Goal: Transaction & Acquisition: Obtain resource

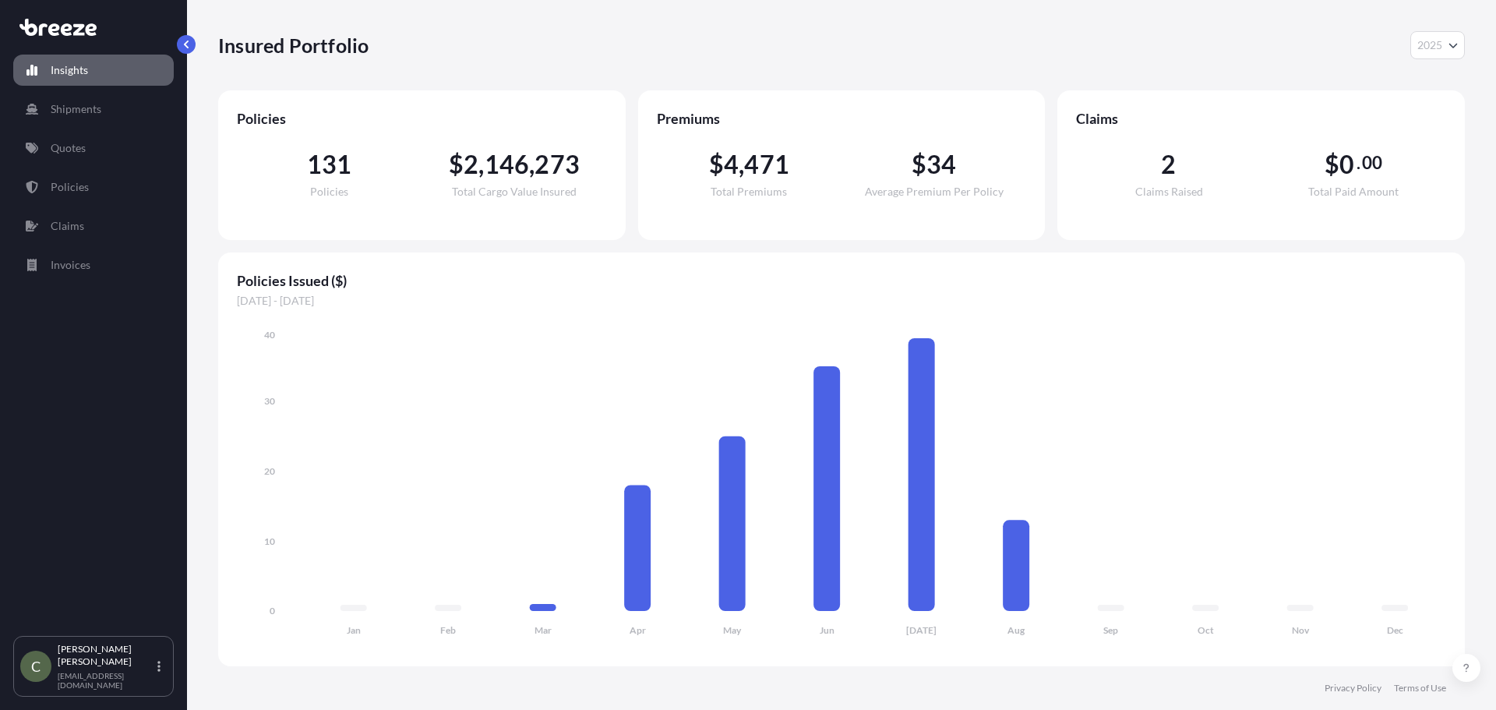
select select "2025"
click at [58, 146] on p "Quotes" at bounding box center [68, 148] width 35 height 16
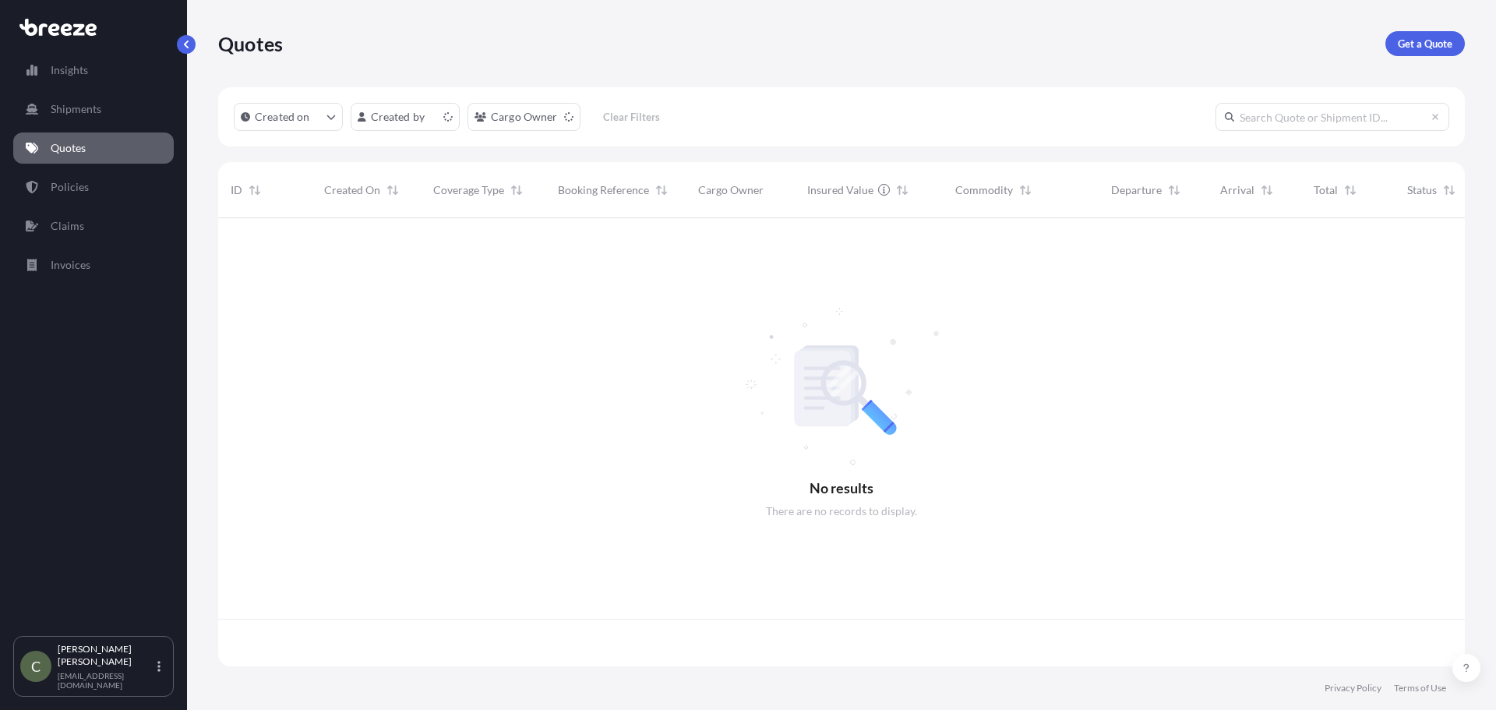
scroll to position [445, 1235]
click at [1403, 39] on p "Get a Quote" at bounding box center [1424, 44] width 55 height 16
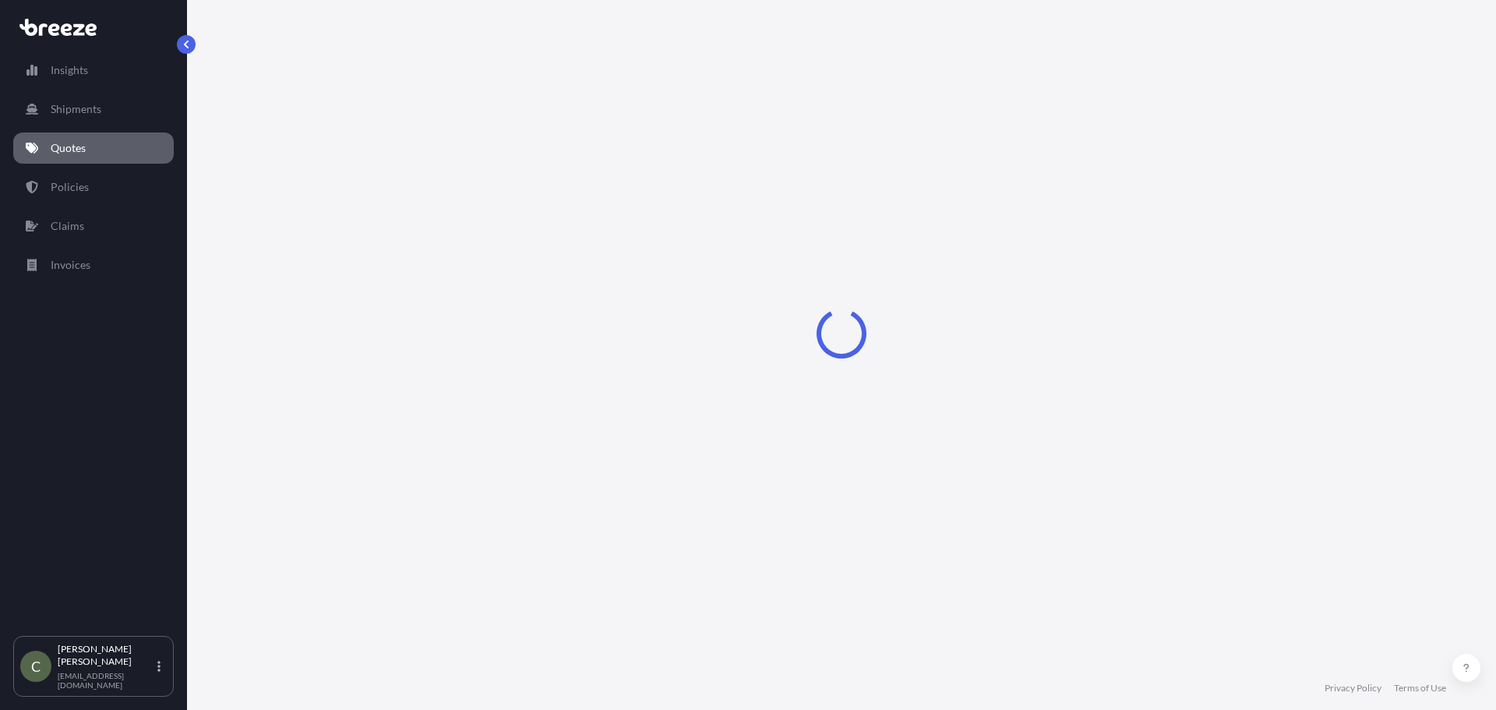
select select "Sea"
select select "1"
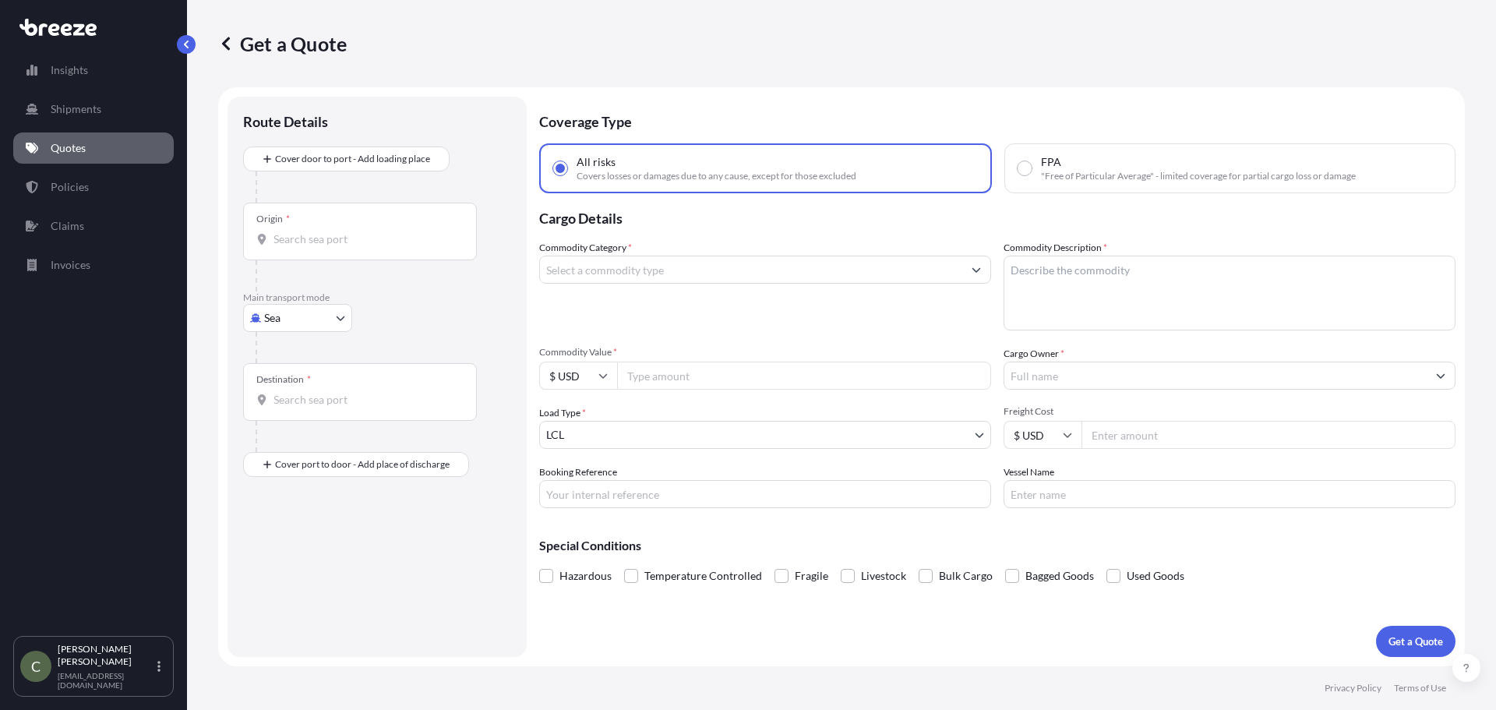
click at [328, 316] on body "Insights Shipments Quotes Policies Claims Invoices C [PERSON_NAME] [EMAIL_ADDRE…" at bounding box center [748, 355] width 1496 height 710
click at [287, 415] on span "Road" at bounding box center [285, 415] width 25 height 16
select select "Road"
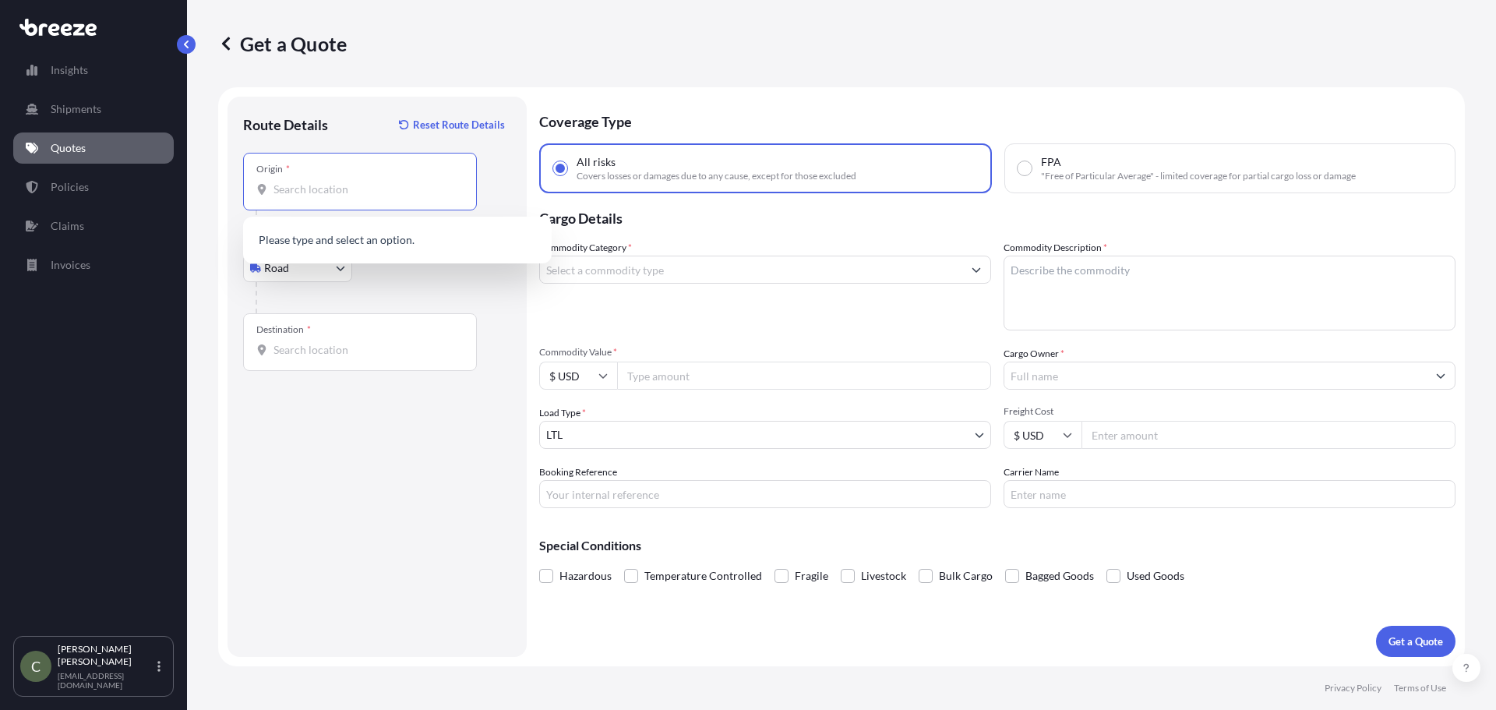
click at [358, 196] on input "Origin *" at bounding box center [365, 189] width 184 height 16
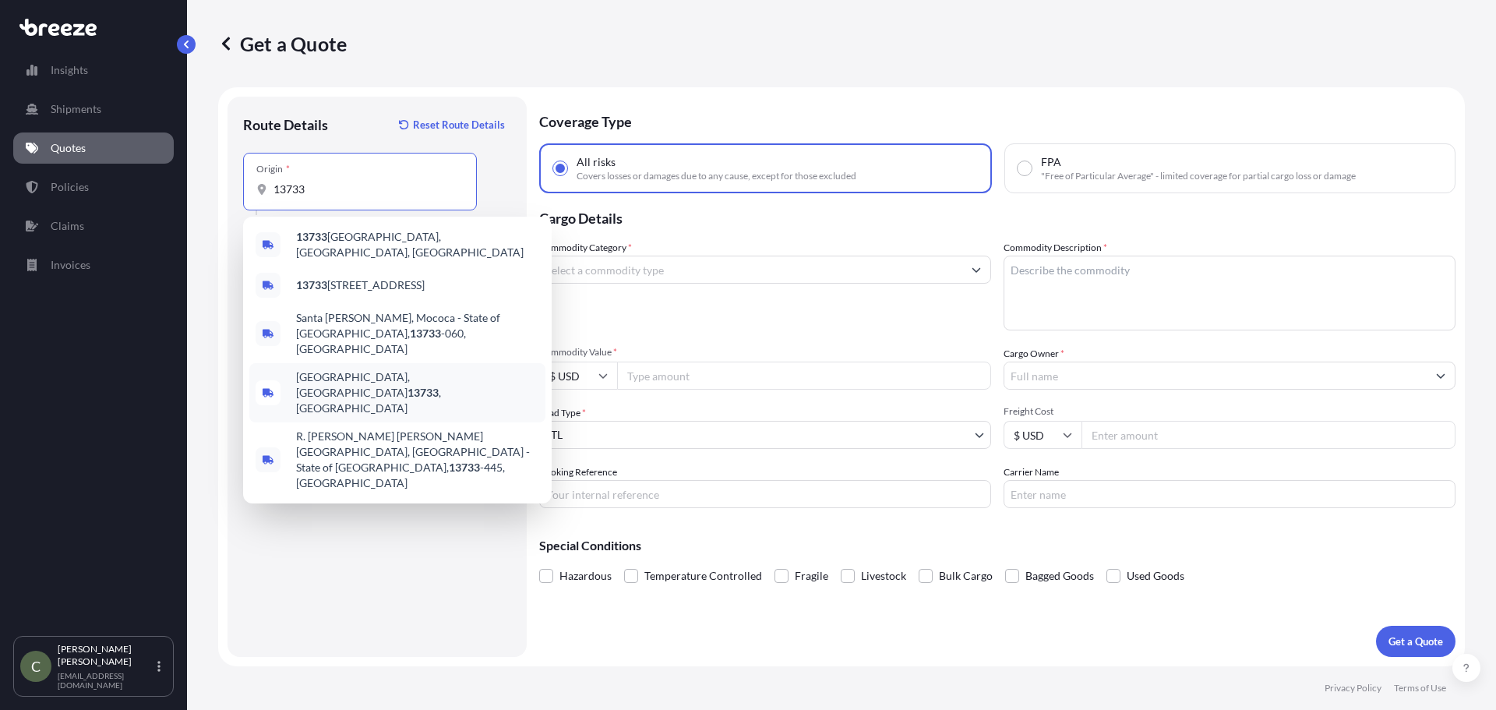
click at [419, 369] on span "[GEOGRAPHIC_DATA], [GEOGRAPHIC_DATA] 13733 , [GEOGRAPHIC_DATA]" at bounding box center [417, 392] width 243 height 47
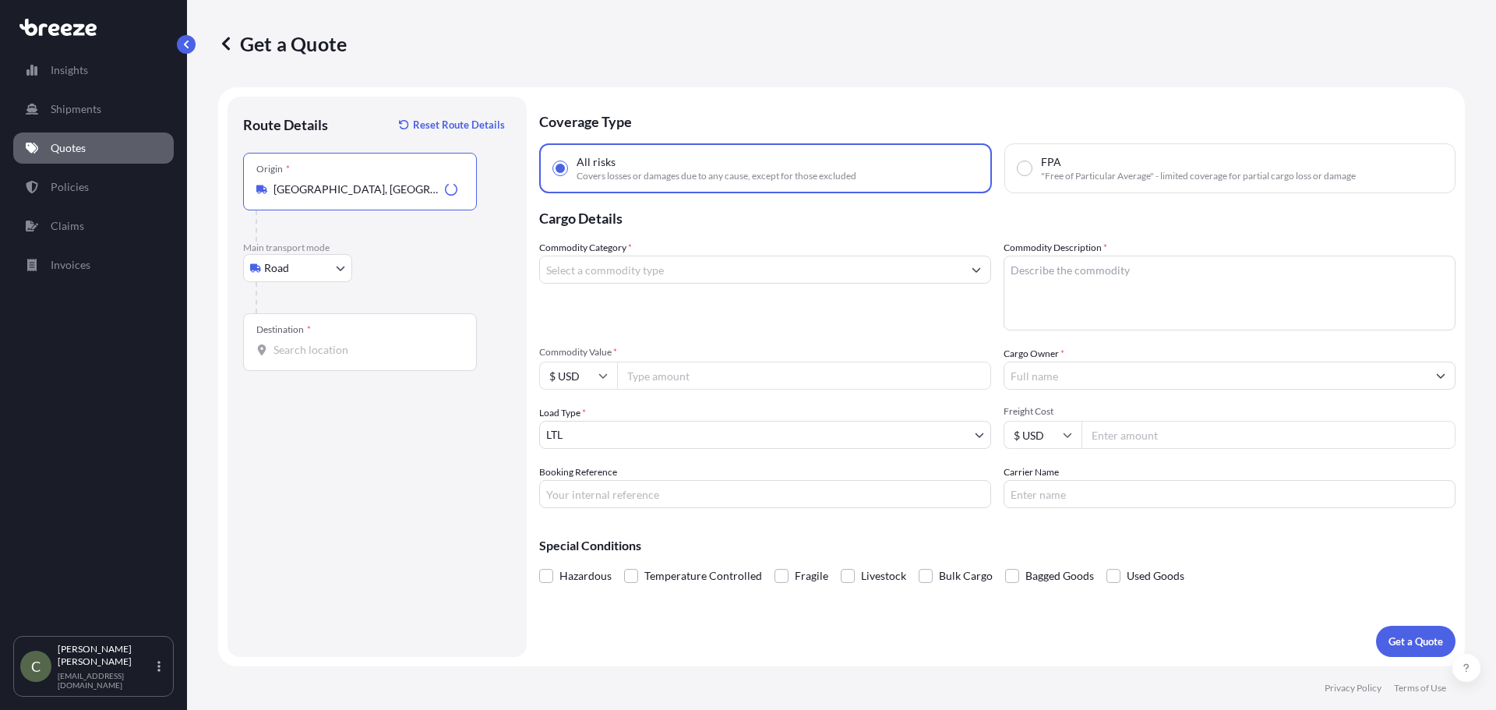
type input "[GEOGRAPHIC_DATA], [GEOGRAPHIC_DATA] 13733, [GEOGRAPHIC_DATA]"
click at [333, 349] on input "Destination *" at bounding box center [365, 350] width 184 height 16
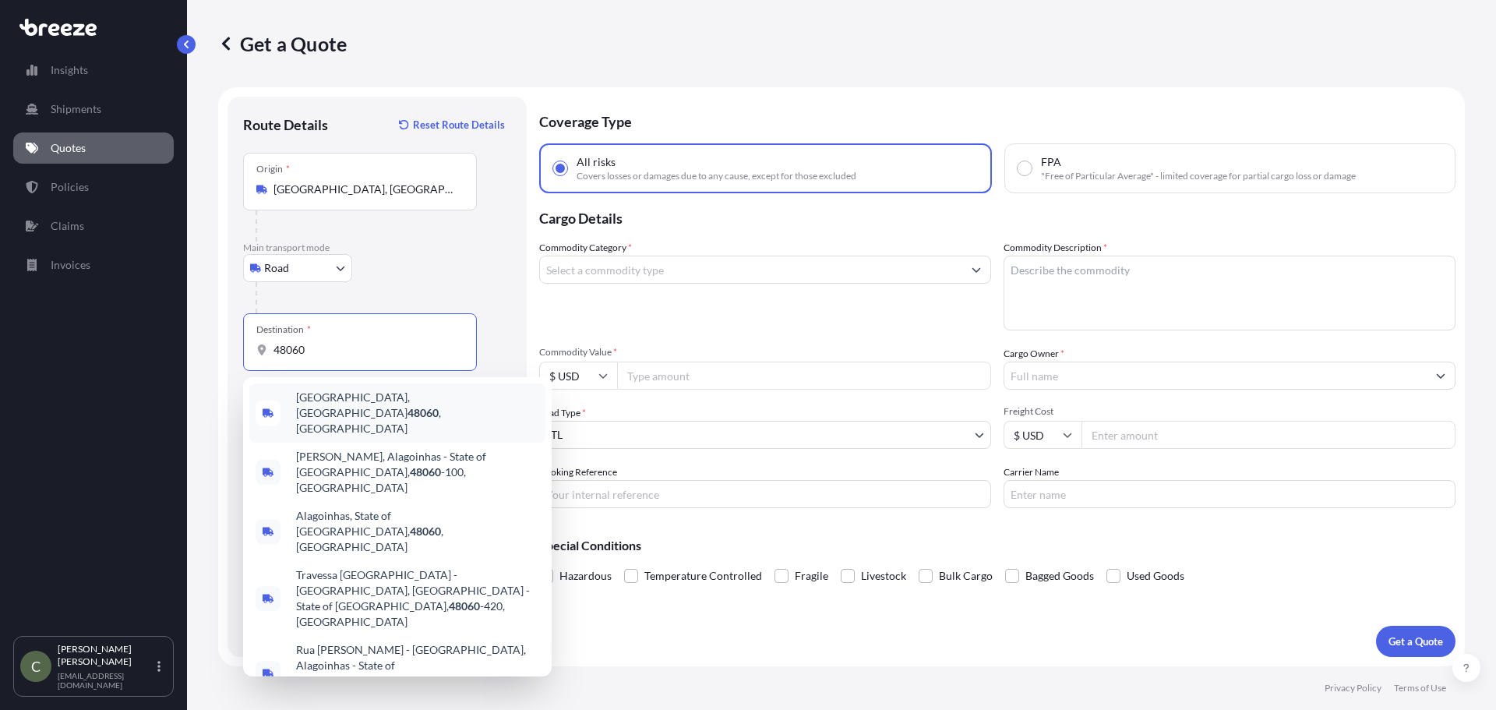
click at [349, 401] on span "[GEOGRAPHIC_DATA] , [GEOGRAPHIC_DATA]" at bounding box center [417, 412] width 243 height 47
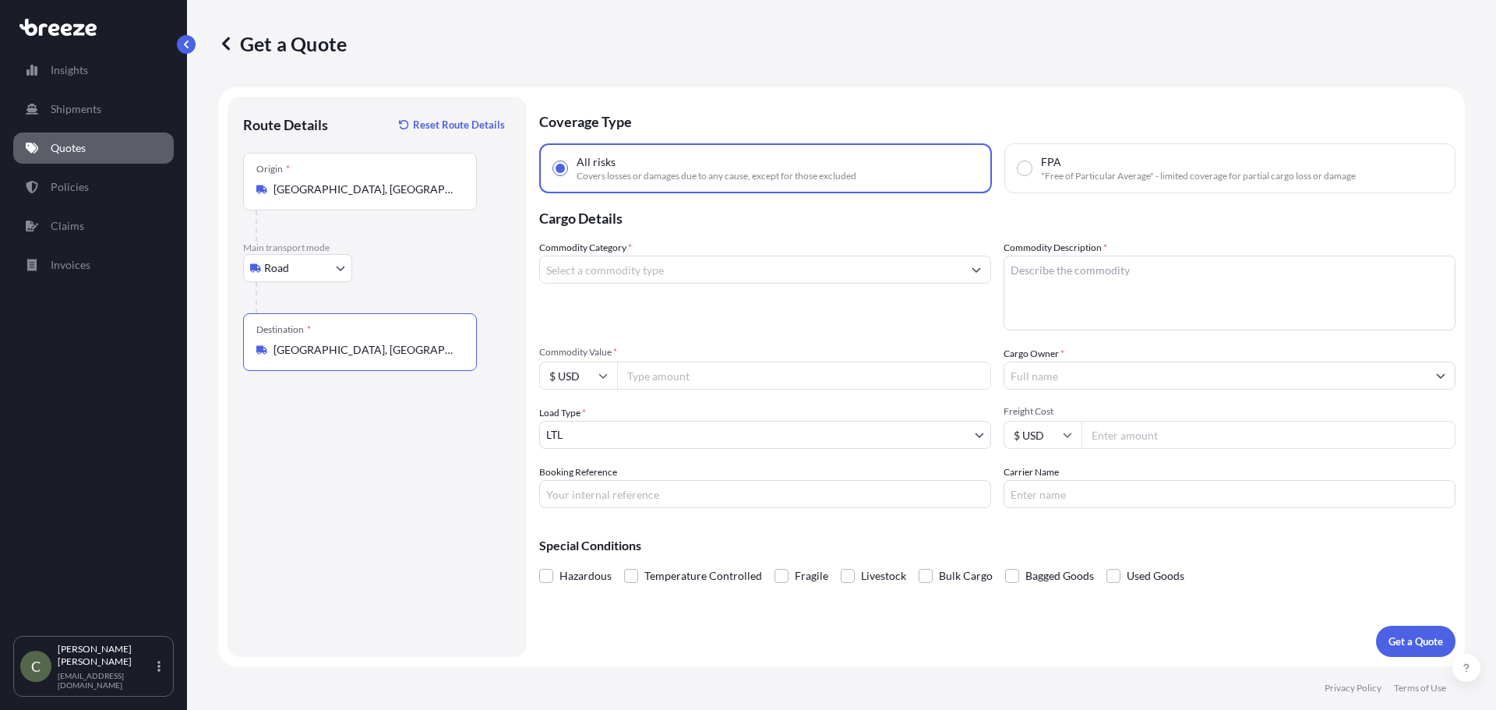
type input "[GEOGRAPHIC_DATA], [GEOGRAPHIC_DATA]"
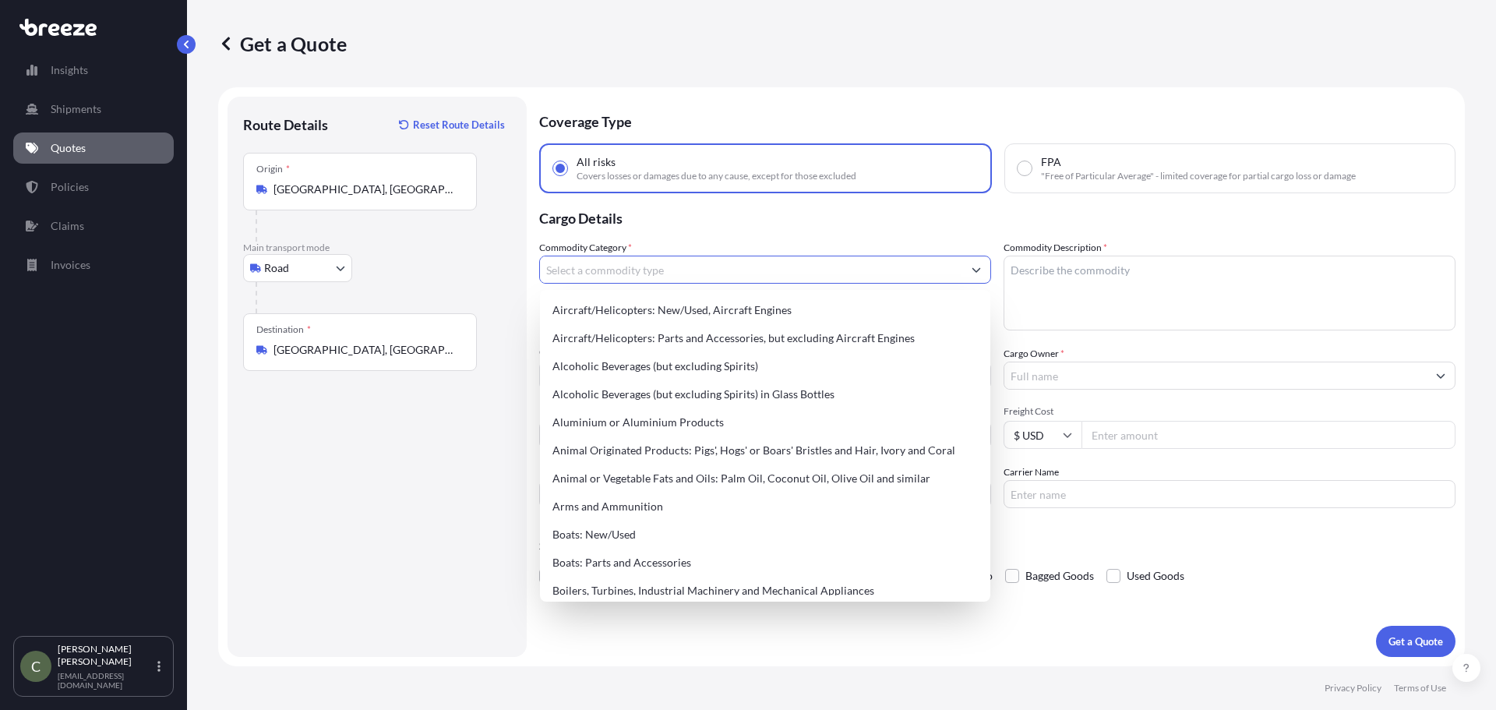
click at [662, 269] on input "Commodity Category *" at bounding box center [751, 269] width 422 height 28
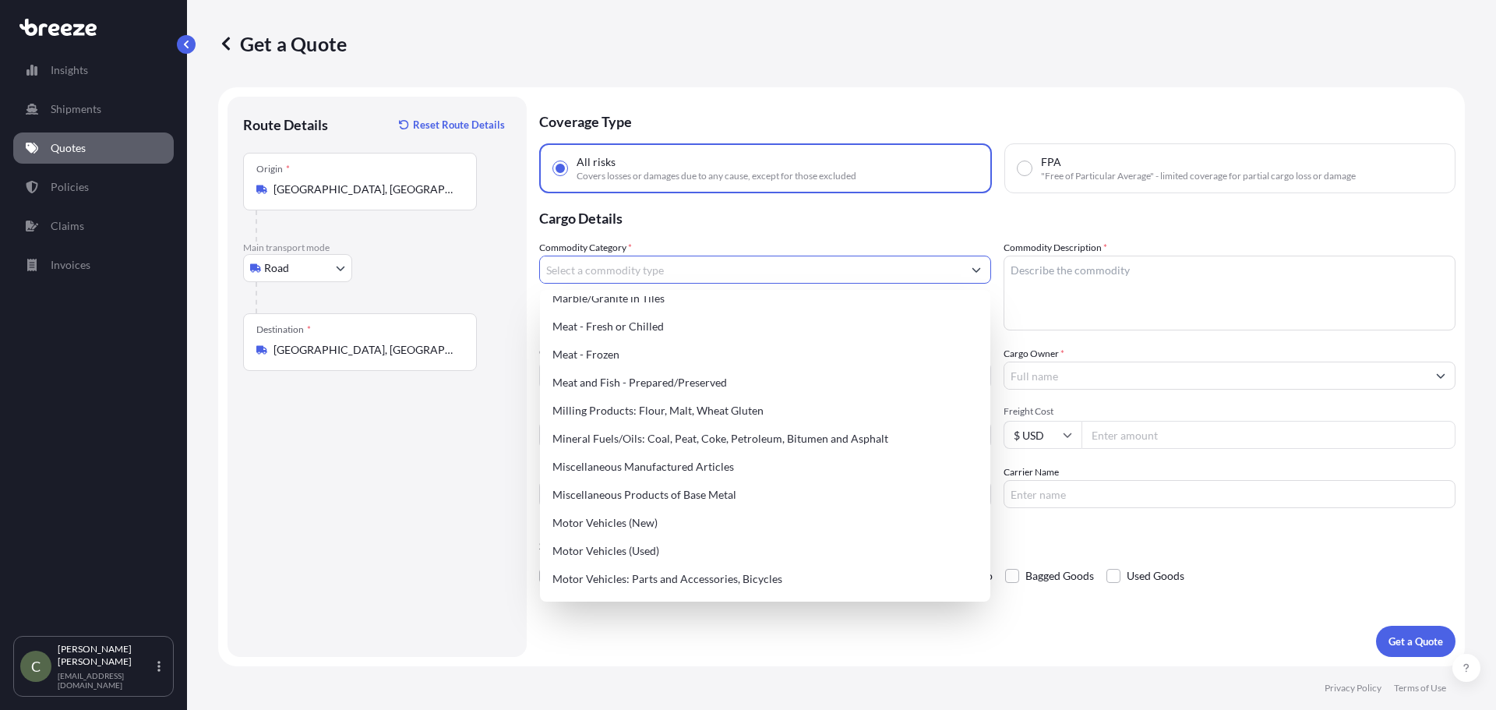
scroll to position [2103, 0]
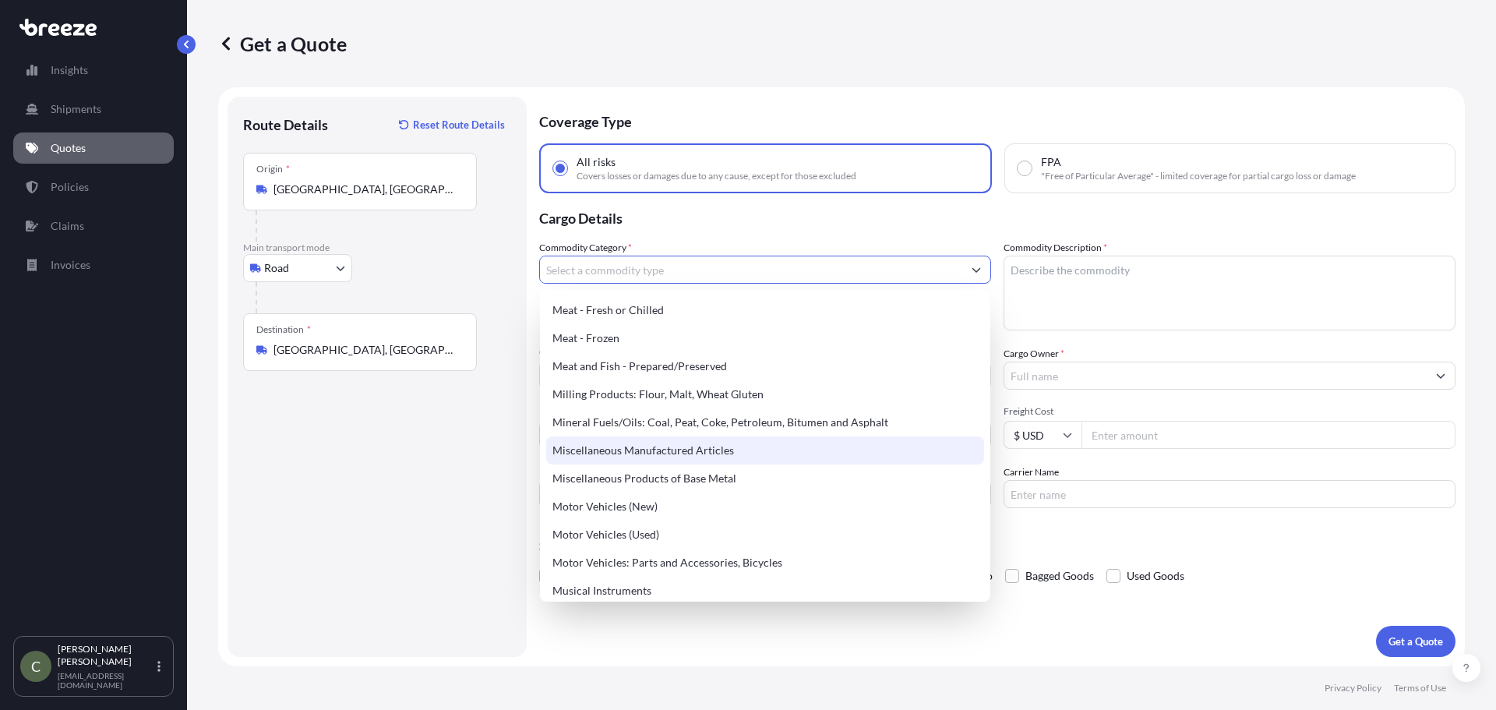
click at [724, 448] on div "Miscellaneous Manufactured Articles" at bounding box center [765, 450] width 438 height 28
type input "Miscellaneous Manufactured Articles"
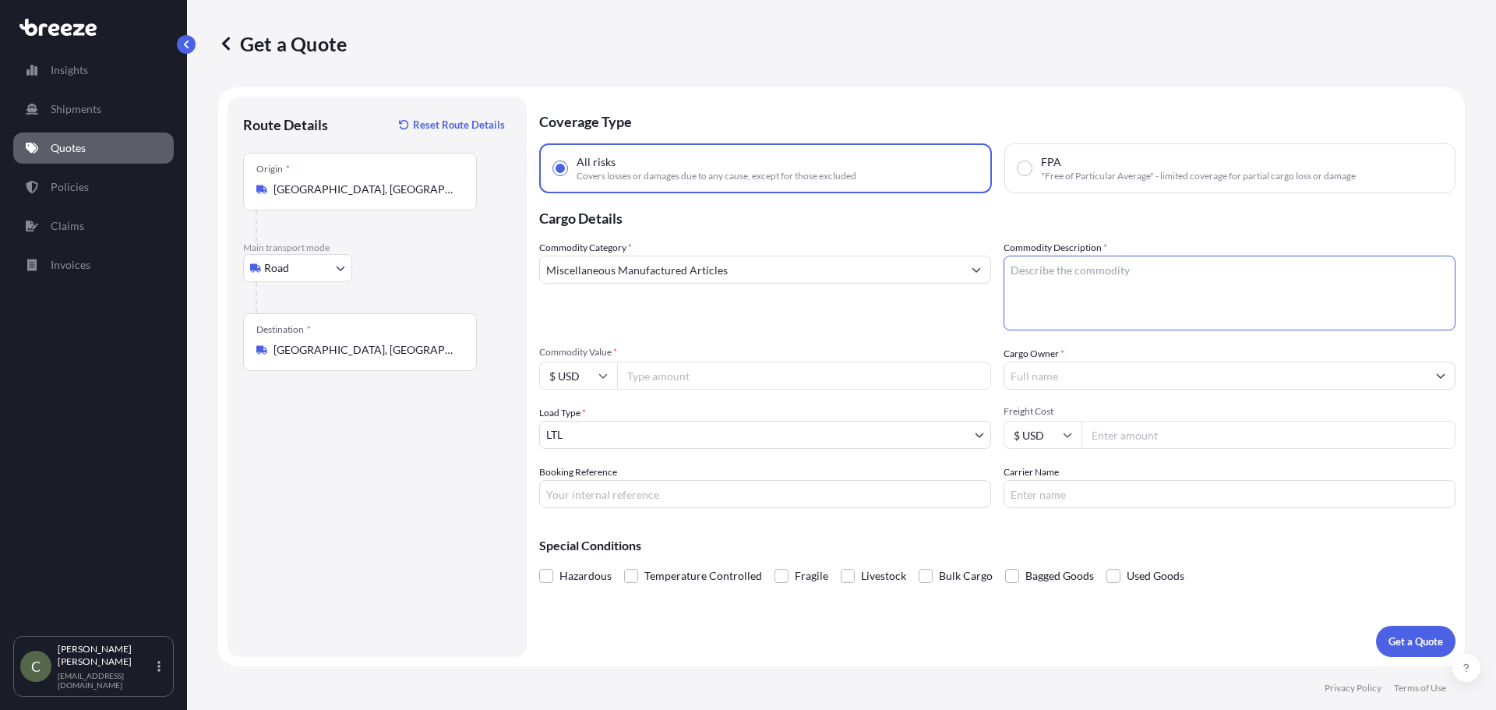
click at [1051, 279] on textarea "Commodity Description *" at bounding box center [1229, 292] width 452 height 75
type textarea "sunglasses and readers with displays"
click at [721, 371] on input "Commodity Value *" at bounding box center [804, 375] width 374 height 28
type input "7937.50"
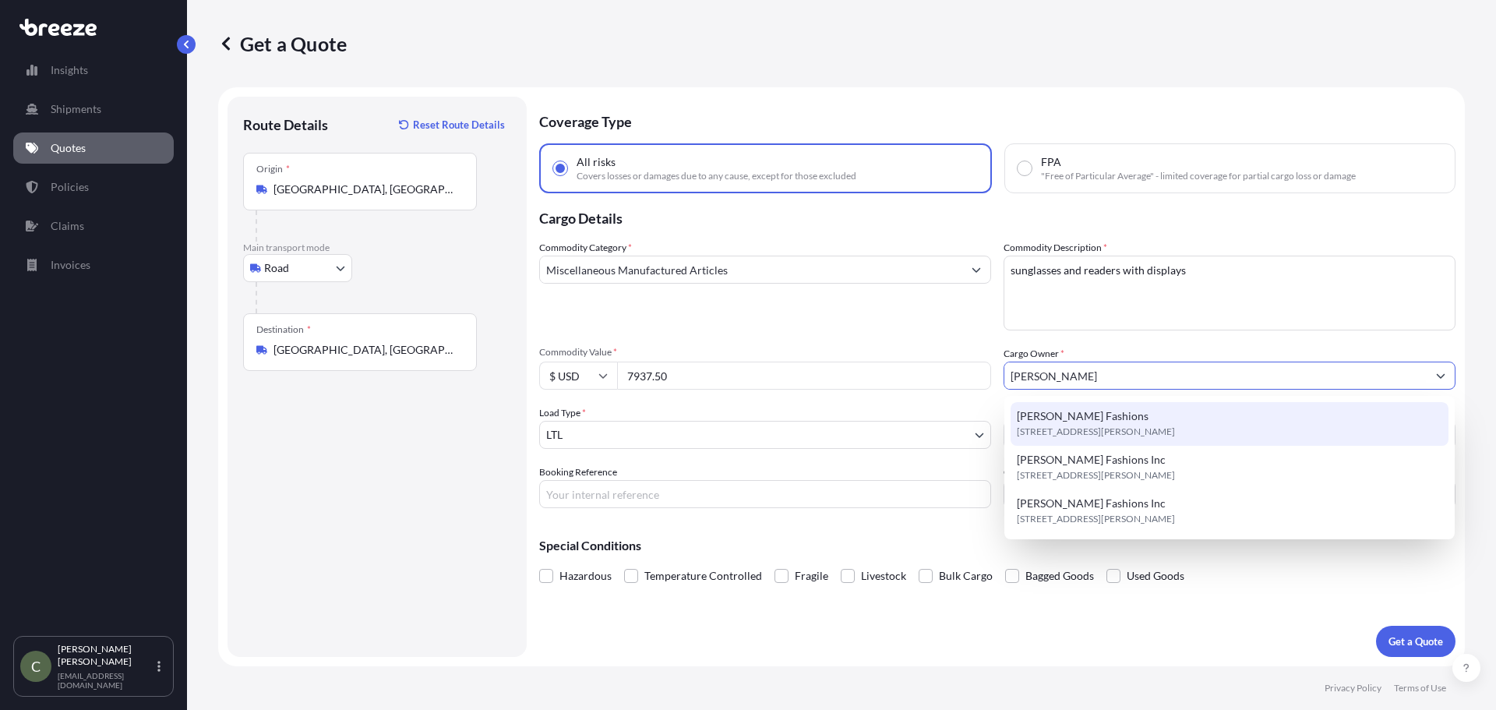
click at [1099, 421] on div "[PERSON_NAME] Fashions [STREET_ADDRESS][PERSON_NAME]" at bounding box center [1229, 424] width 438 height 44
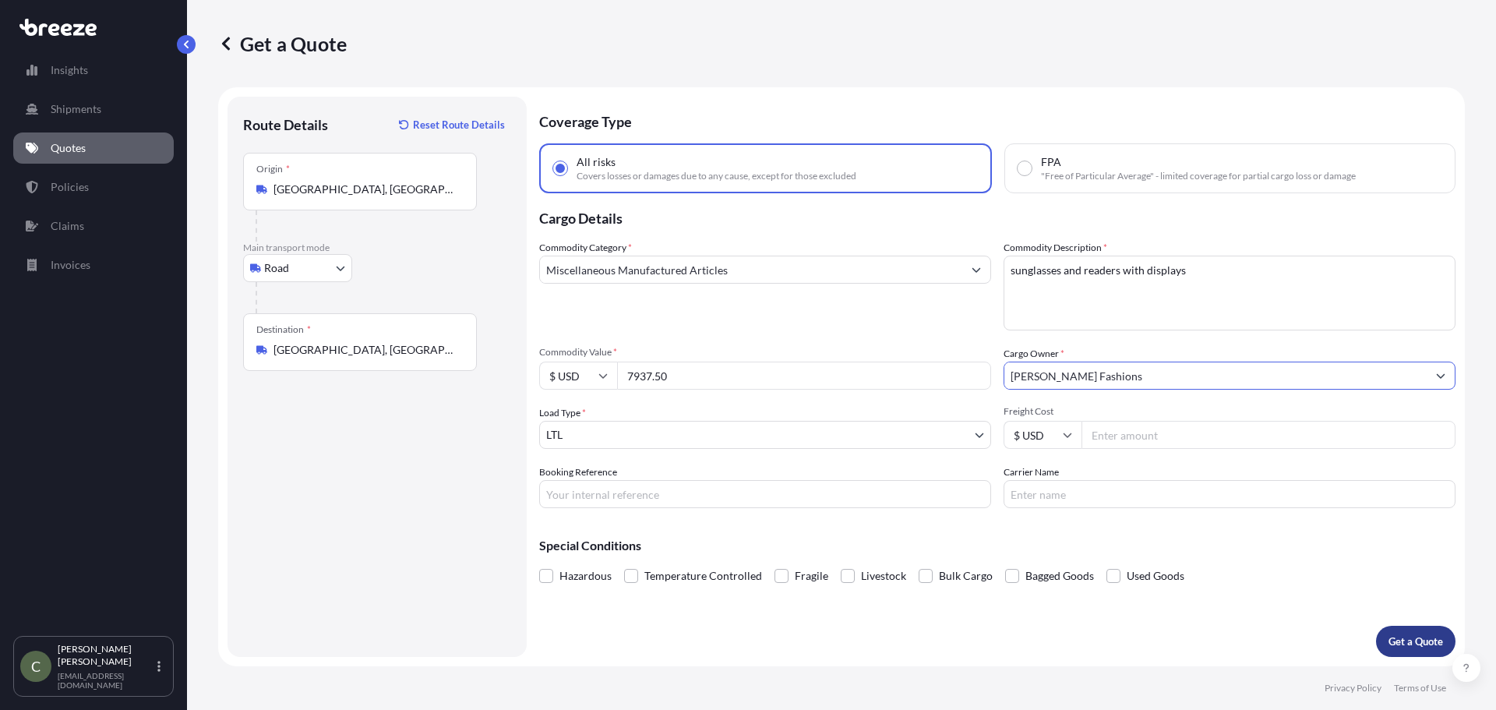
type input "[PERSON_NAME] Fashions"
click at [1400, 642] on p "Get a Quote" at bounding box center [1415, 641] width 55 height 16
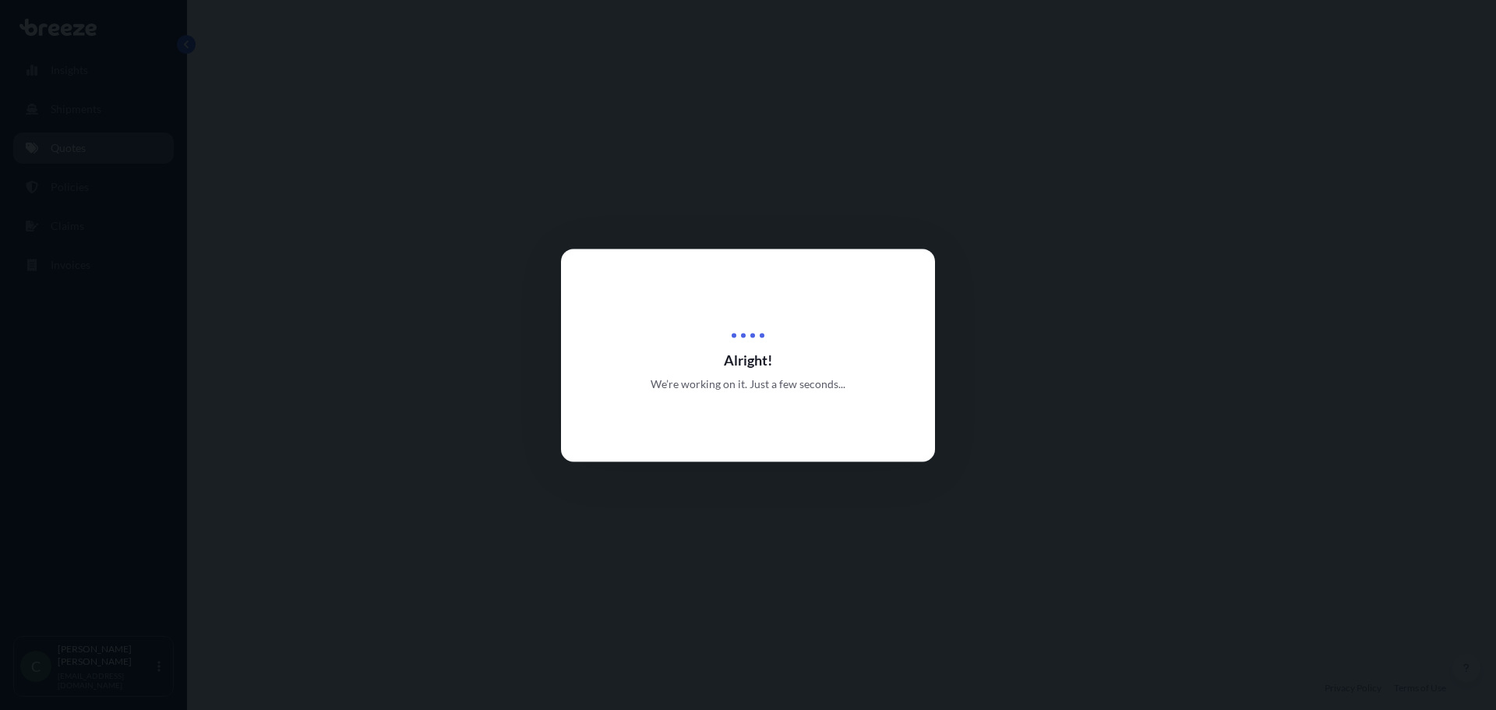
select select "Road"
select select "1"
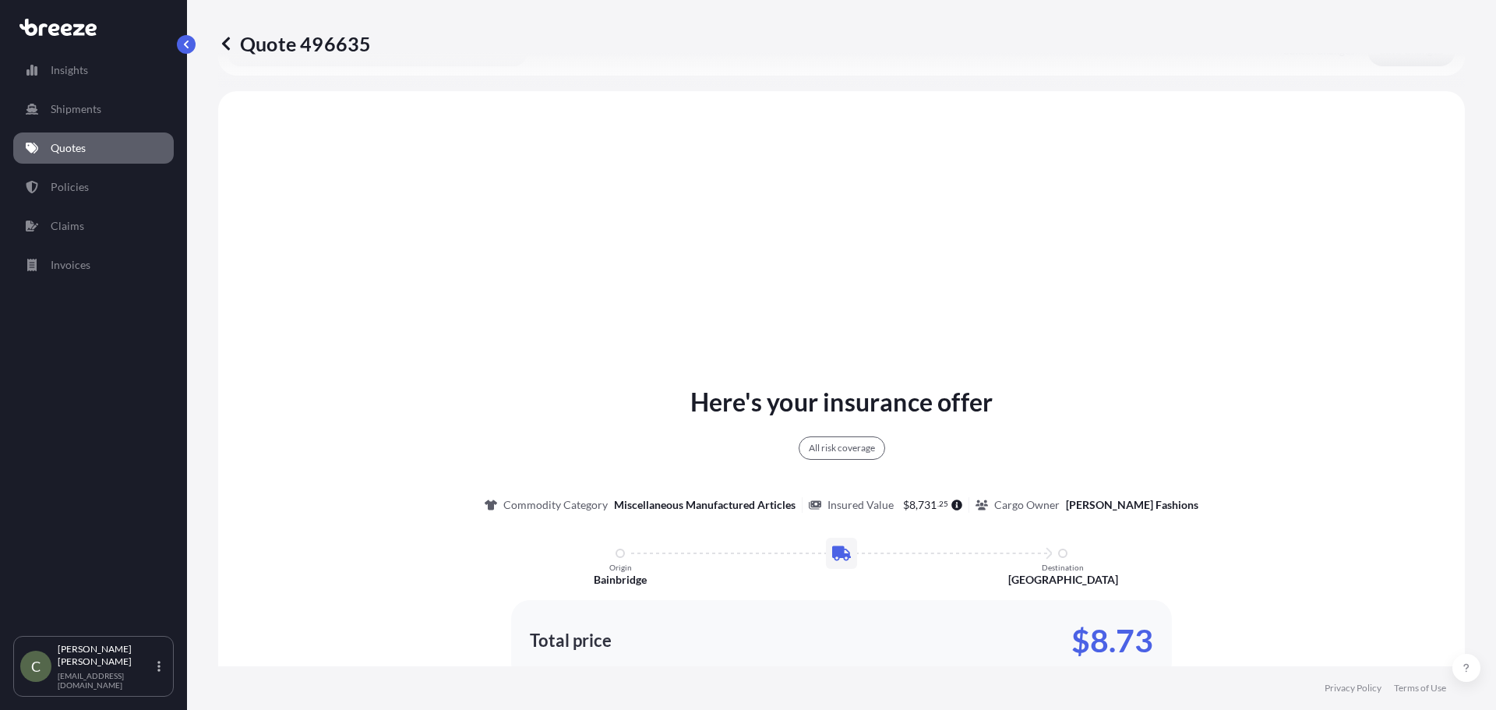
scroll to position [565, 0]
